Goal: Transaction & Acquisition: Purchase product/service

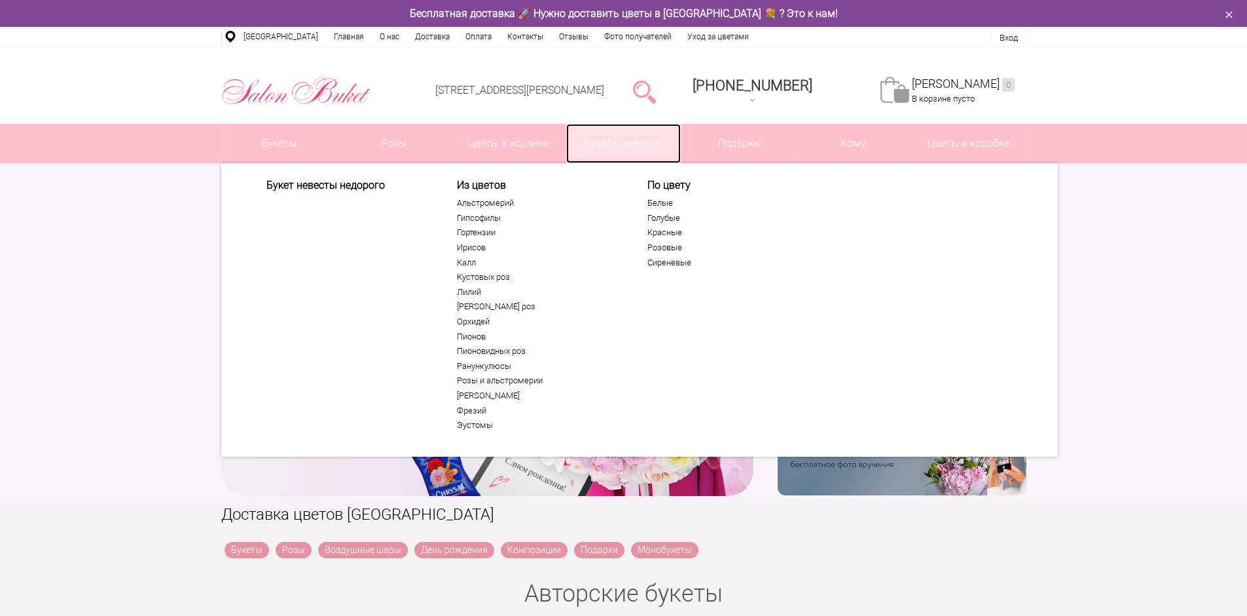
click at [654, 144] on link "Букеты невесты" at bounding box center [623, 143] width 115 height 39
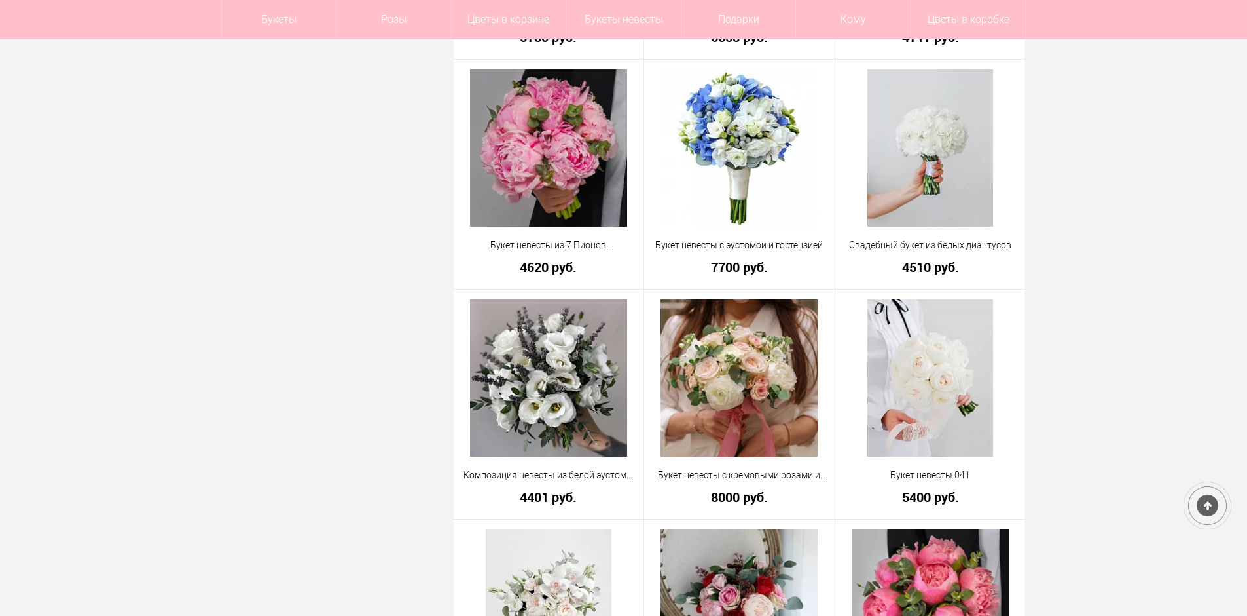
scroll to position [655, 0]
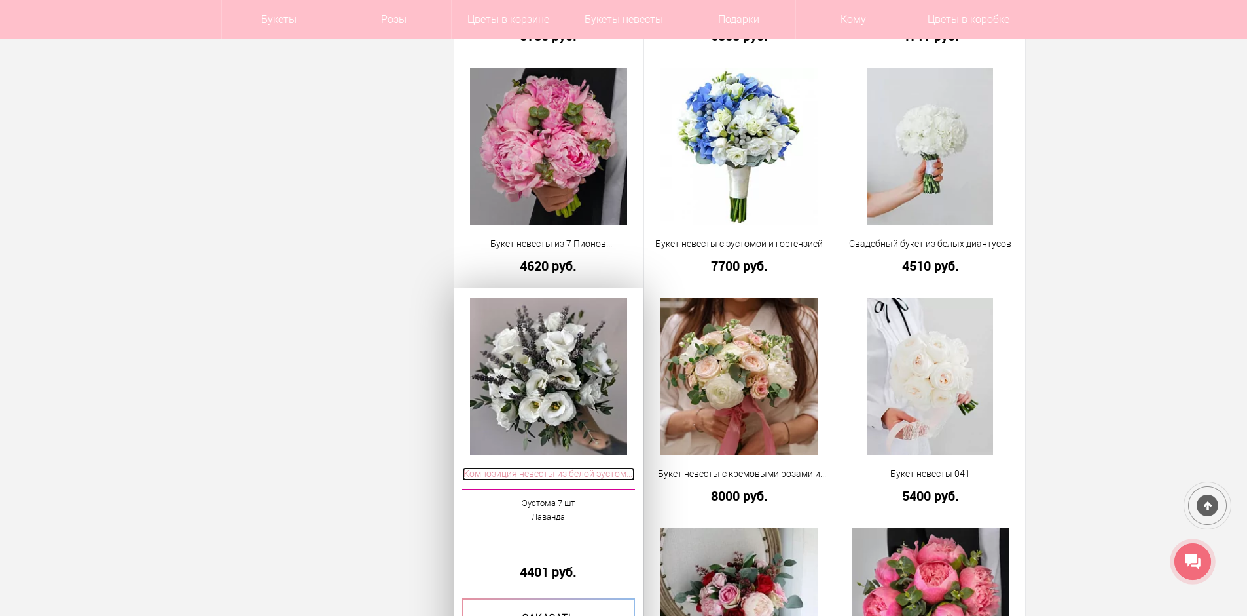
click at [550, 476] on span "Композиция невесты из белой эустомы и лаванды" at bounding box center [549, 474] width 174 height 14
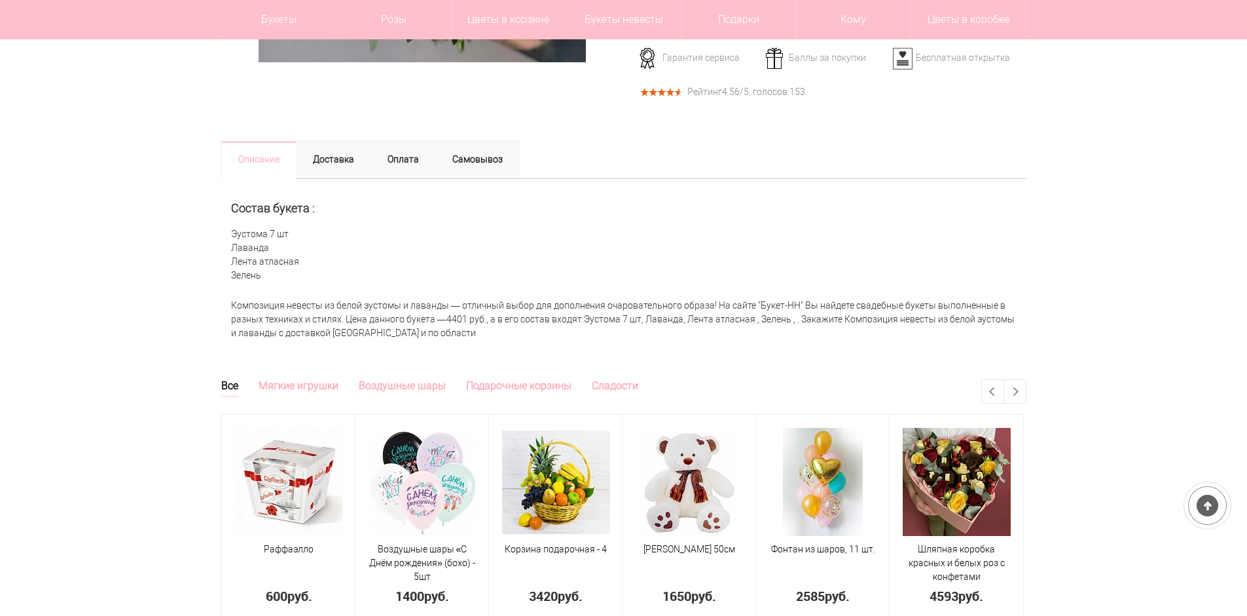
scroll to position [458, 0]
drag, startPoint x: 229, startPoint y: 232, endPoint x: 280, endPoint y: 274, distance: 66.5
click at [282, 274] on div "Состав букета : Эустома 7 шт Лаванда Лента атласная Зелень" at bounding box center [623, 236] width 805 height 114
copy div "Эустома 7 шт Лаванда Лента атласная Зелень"
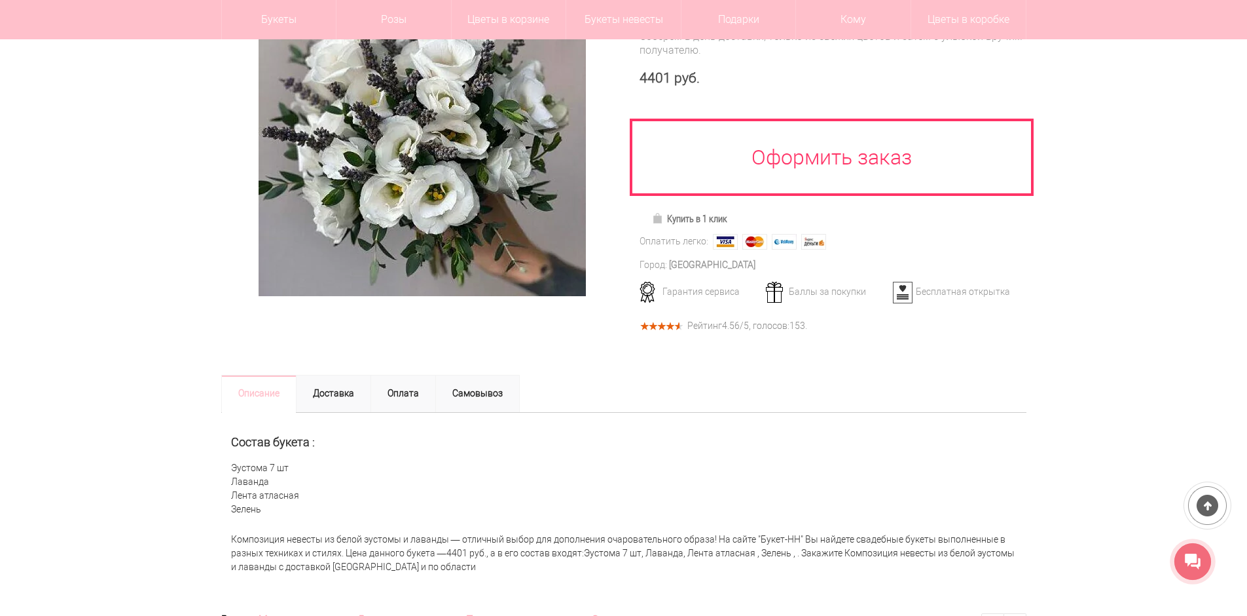
scroll to position [0, 0]
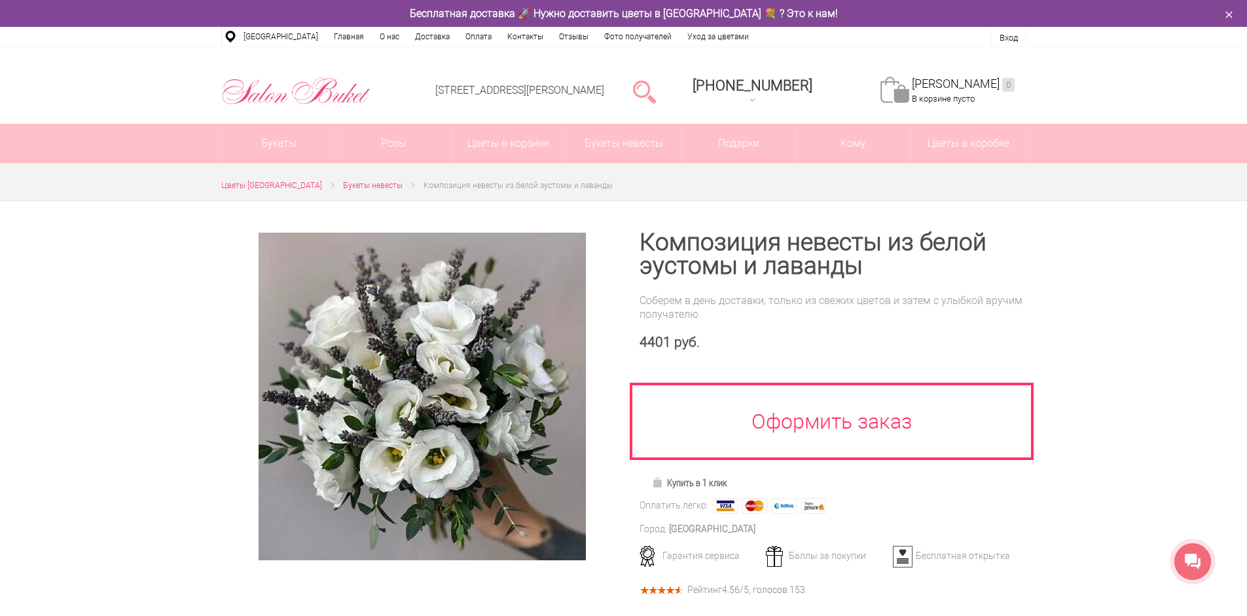
click at [1185, 399] on div at bounding box center [623, 538] width 1247 height 676
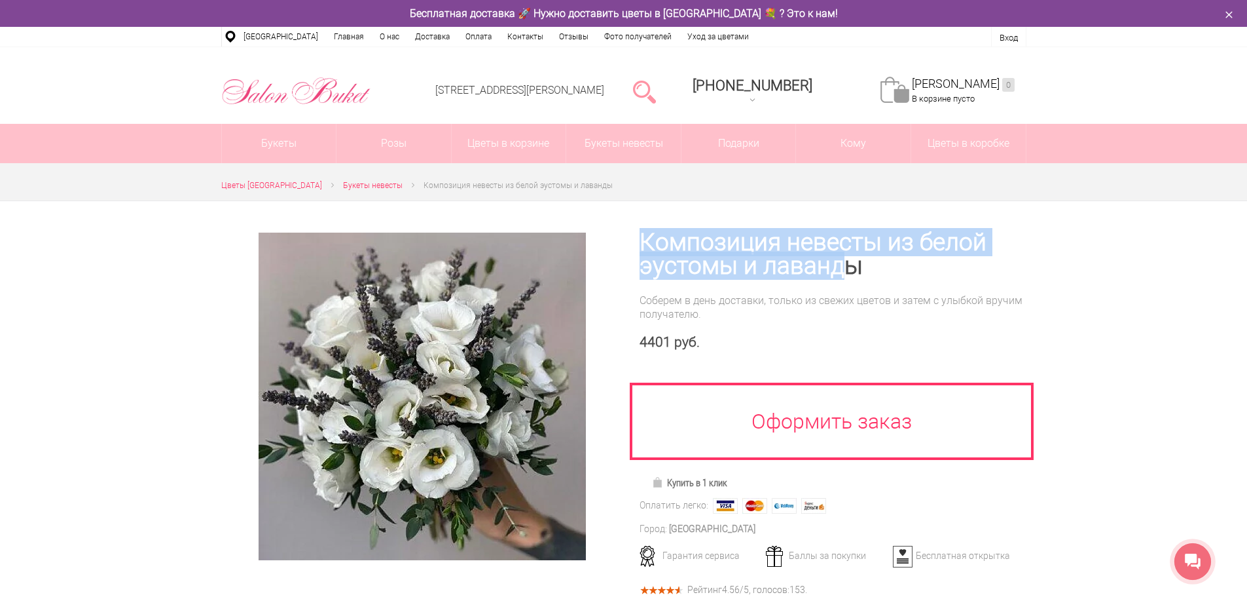
drag, startPoint x: 651, startPoint y: 240, endPoint x: 848, endPoint y: 272, distance: 199.8
click at [848, 272] on h1 "Композиция невесты из белой эустомы и лаванды" at bounding box center [833, 253] width 387 height 47
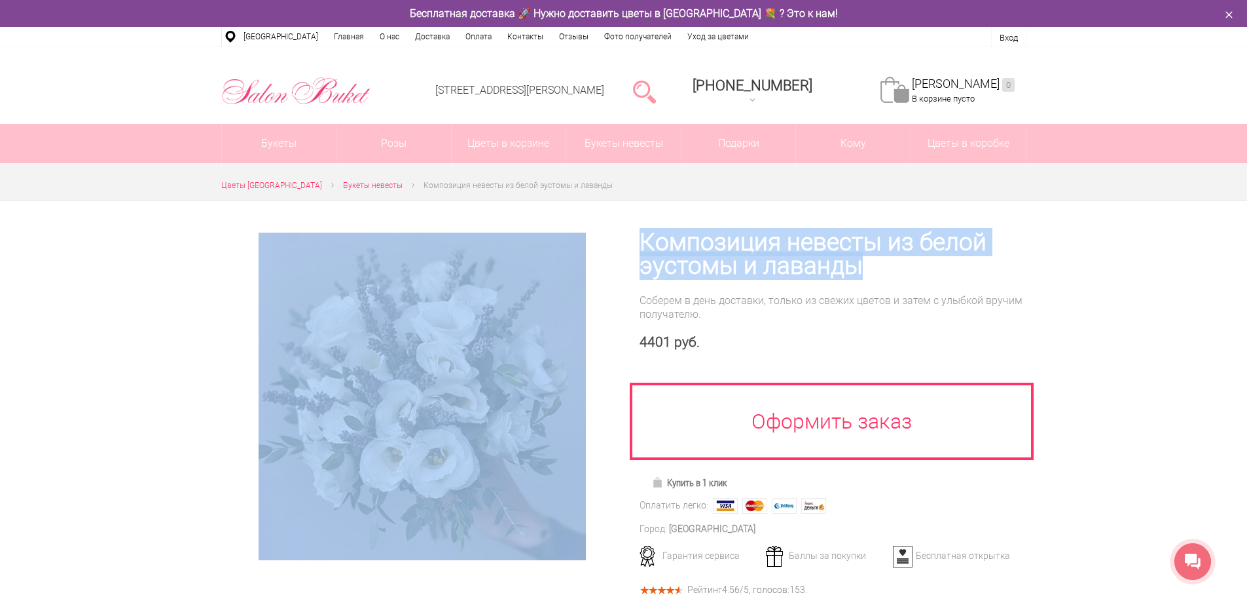
drag, startPoint x: 866, startPoint y: 271, endPoint x: 621, endPoint y: 257, distance: 245.3
click at [621, 257] on div at bounding box center [623, 411] width 805 height 420
copy div "Композиция невесты из белой эустомы и лаванды"
drag, startPoint x: 643, startPoint y: 257, endPoint x: 636, endPoint y: 244, distance: 15.2
click at [643, 256] on h1 "Композиция невесты из белой эустомы и лаванды" at bounding box center [833, 253] width 387 height 47
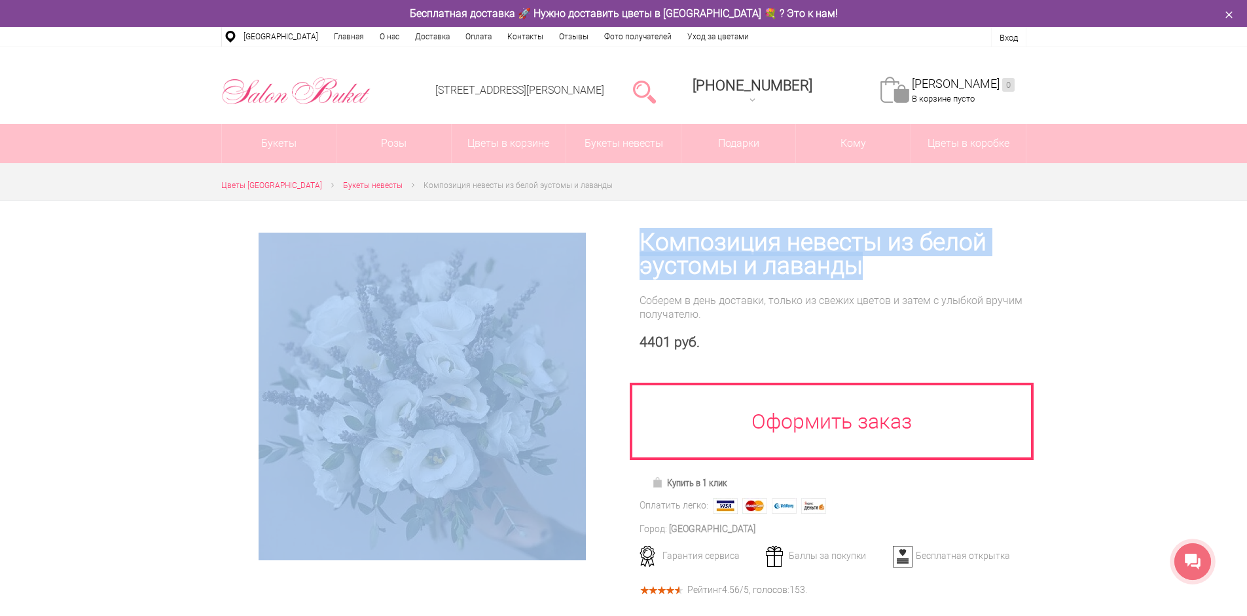
click at [635, 240] on div "Композиция невесты из белой эустомы и лаванды Соберем в день доставки, только и…" at bounding box center [825, 411] width 403 height 420
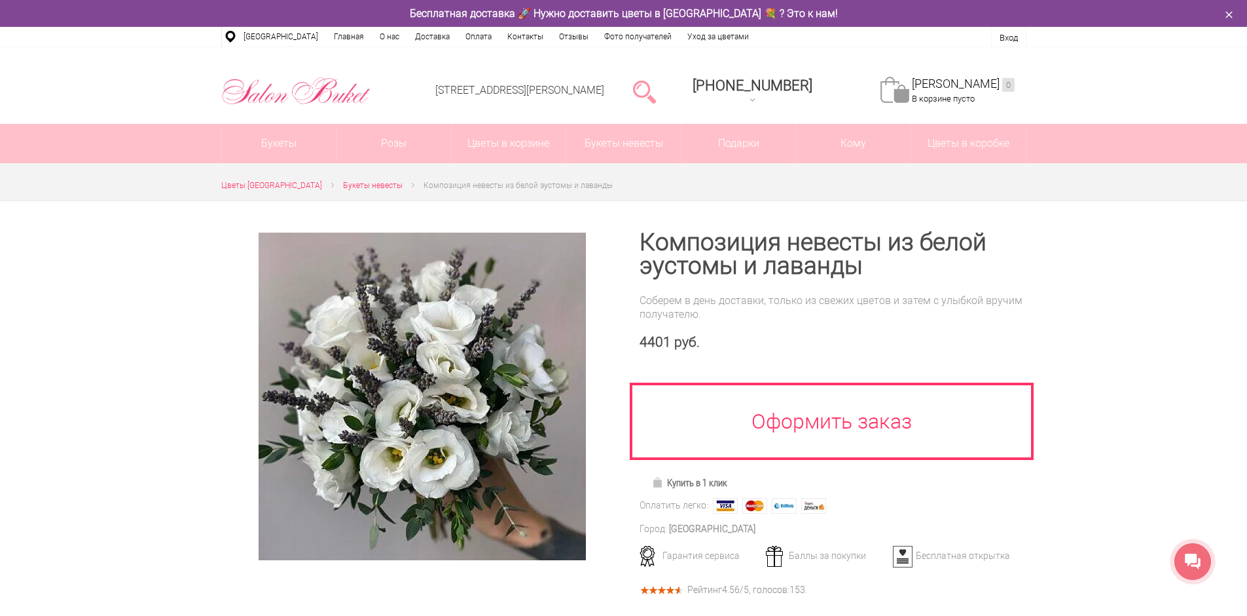
click at [627, 255] on div "Композиция невесты из белой эустомы и лаванды Соберем в день доставки, только и…" at bounding box center [825, 411] width 403 height 420
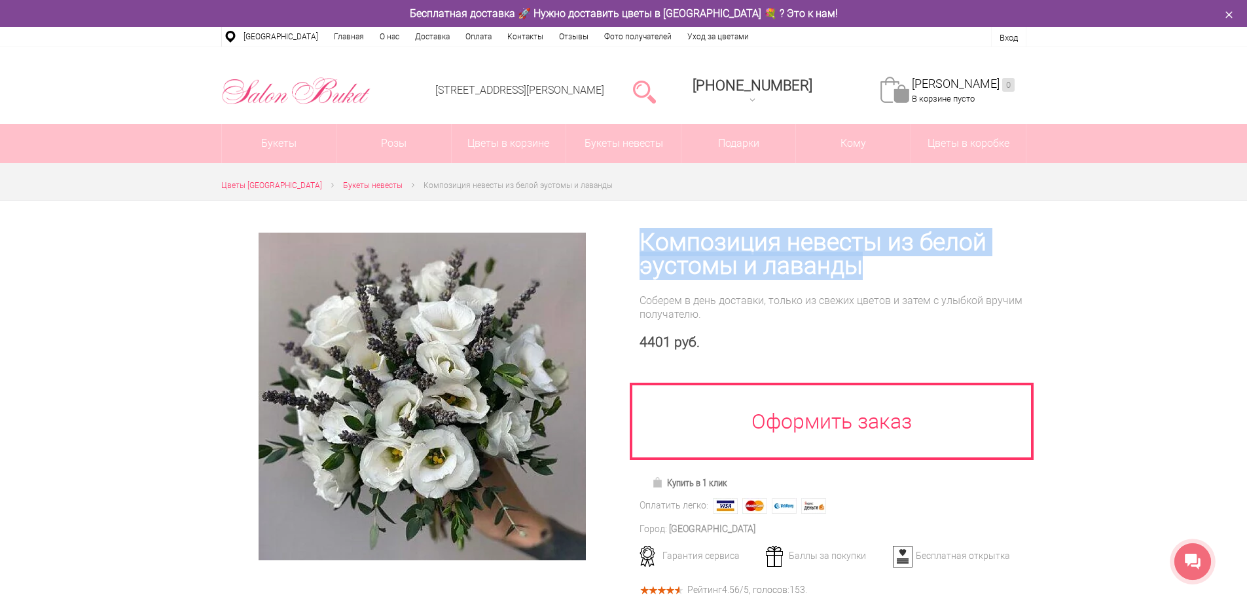
drag, startPoint x: 644, startPoint y: 242, endPoint x: 873, endPoint y: 266, distance: 229.7
click at [873, 266] on h1 "Композиция невесты из белой эустомы и лаванды" at bounding box center [833, 253] width 387 height 47
copy h1 "Композиция невесты из белой эустомы и лаванды"
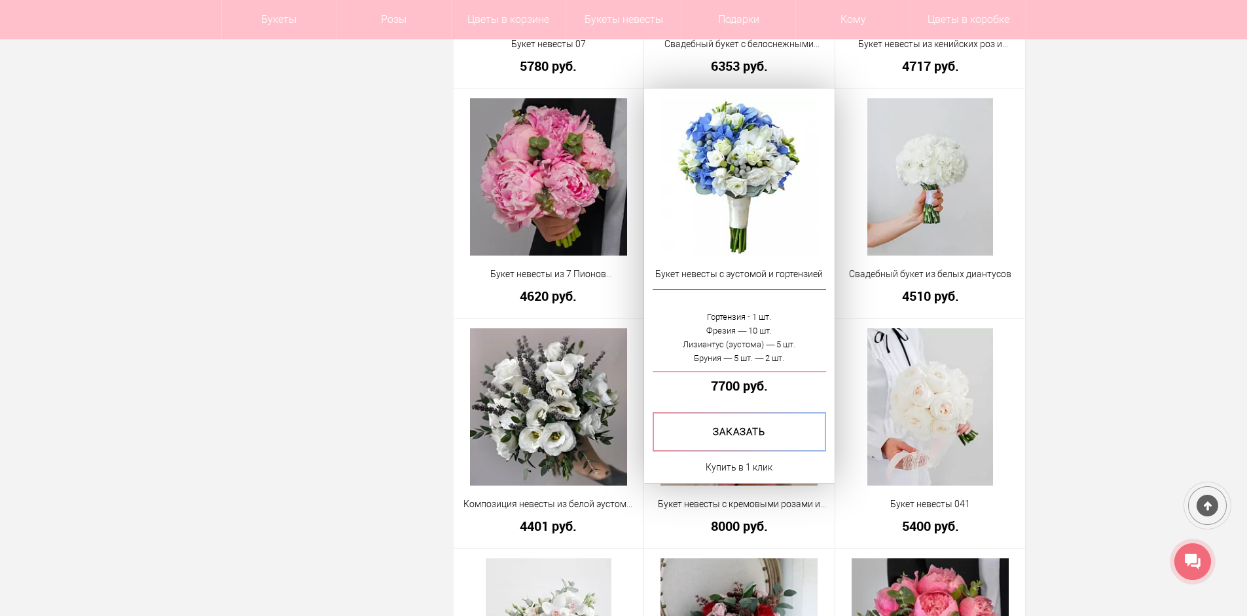
scroll to position [655, 0]
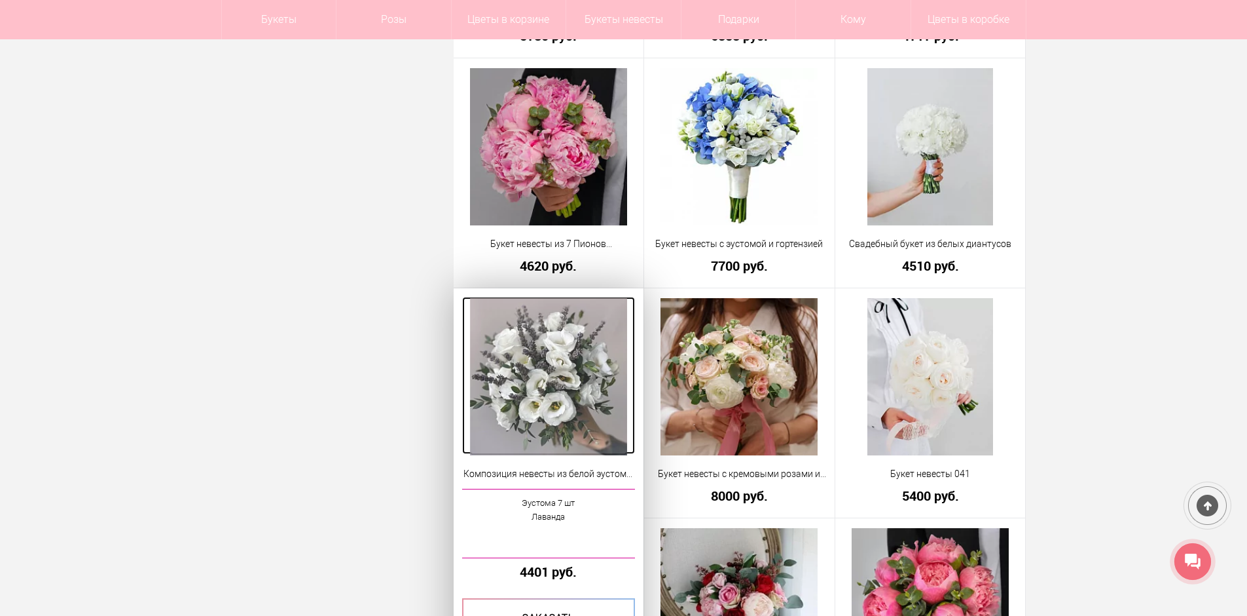
click at [567, 369] on img at bounding box center [548, 376] width 157 height 157
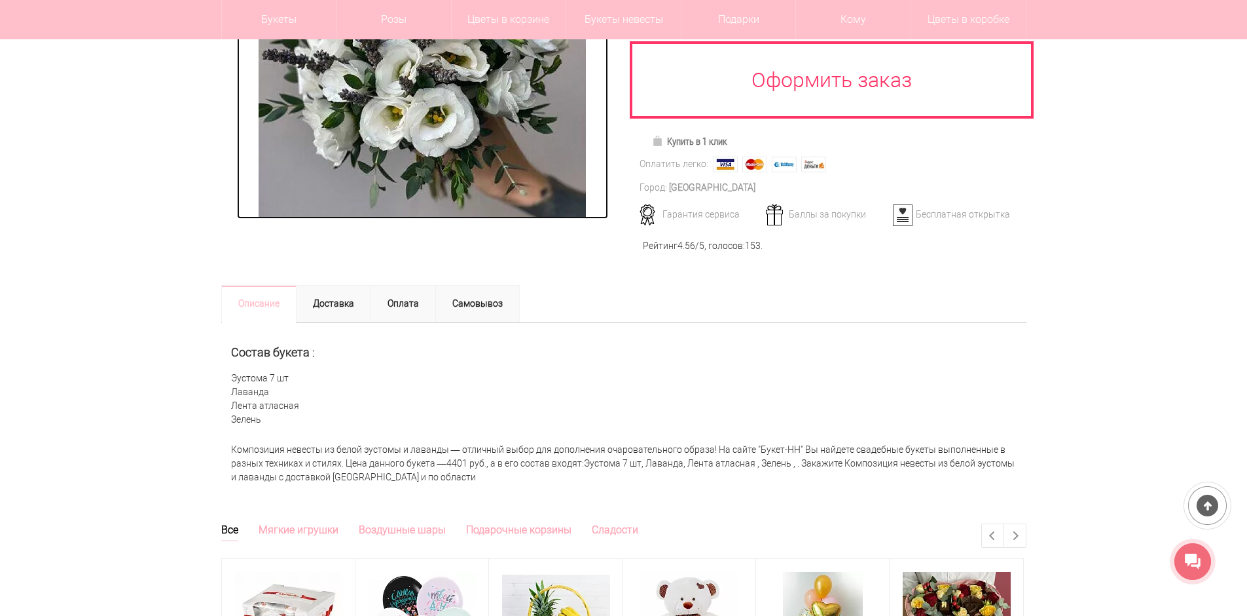
scroll to position [327, 0]
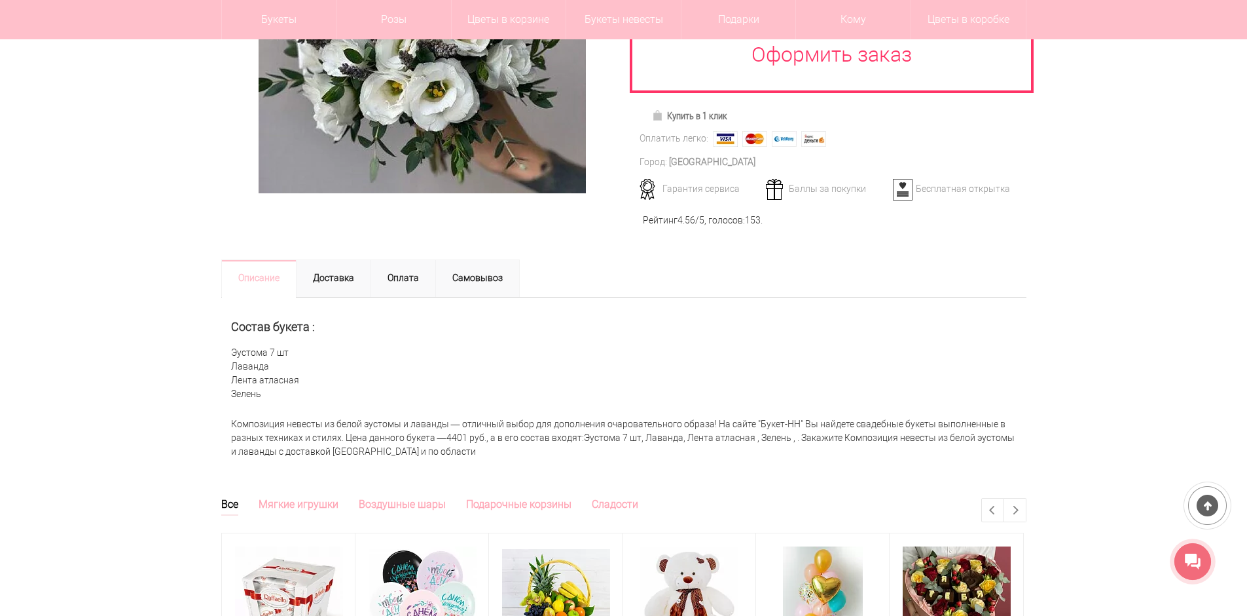
drag, startPoint x: 223, startPoint y: 348, endPoint x: 288, endPoint y: 393, distance: 79.6
click at [288, 393] on div "Состав букета : Эустома 7 шт Лаванда Лента атласная Зелень" at bounding box center [623, 354] width 805 height 114
copy div "Эустома 7 шт Лаванда Лента атласная Зелень"
